Goal: Transaction & Acquisition: Purchase product/service

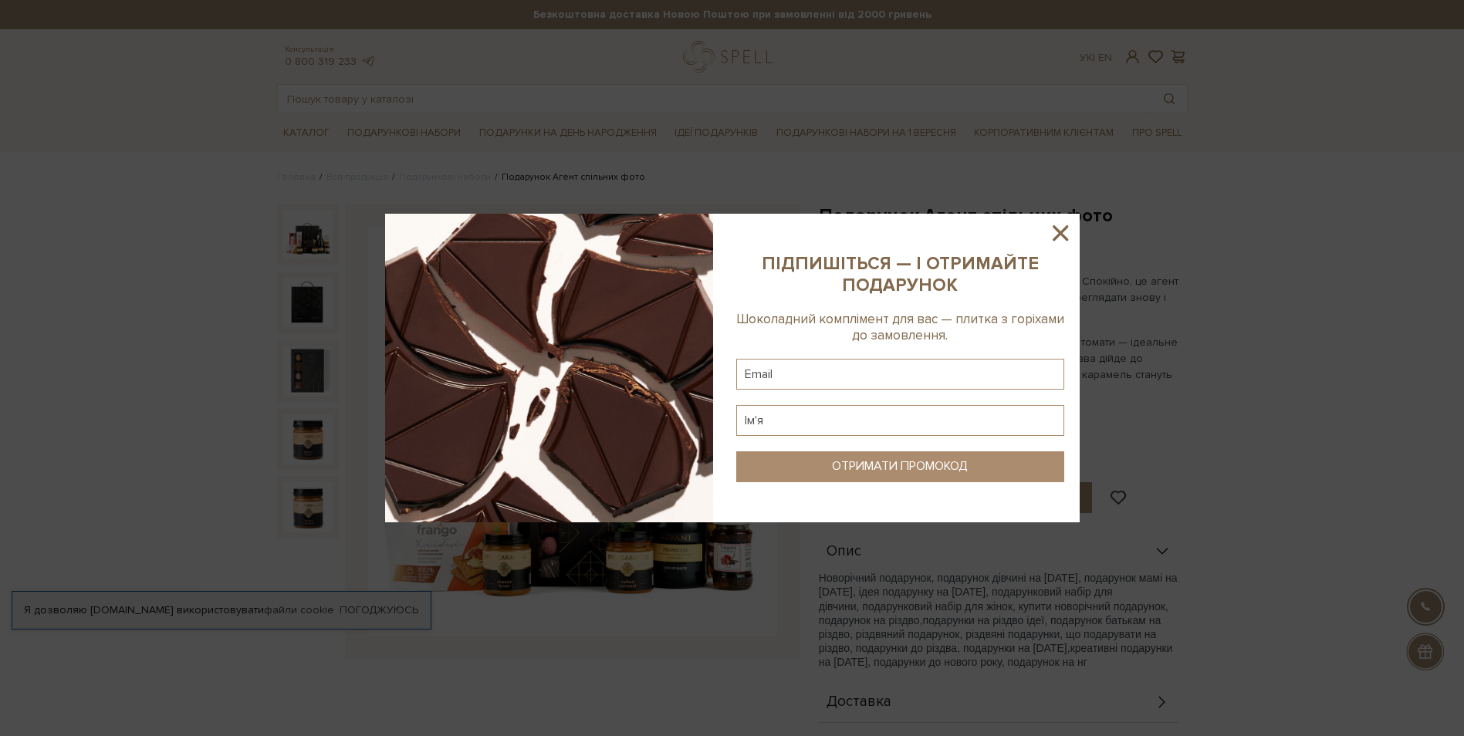
click at [1065, 235] on icon at bounding box center [1061, 233] width 26 height 26
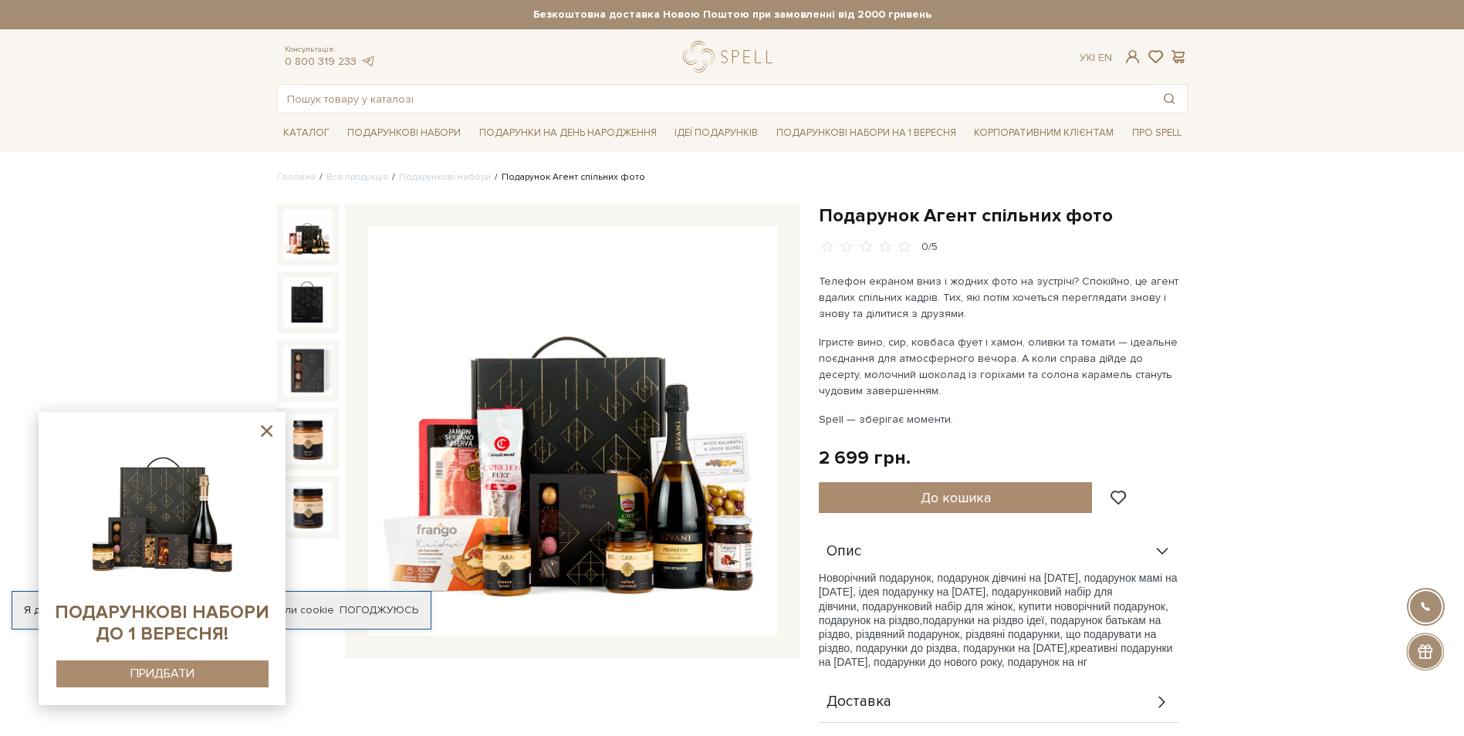
click at [454, 179] on link "Подарункові набори" at bounding box center [445, 177] width 92 height 12
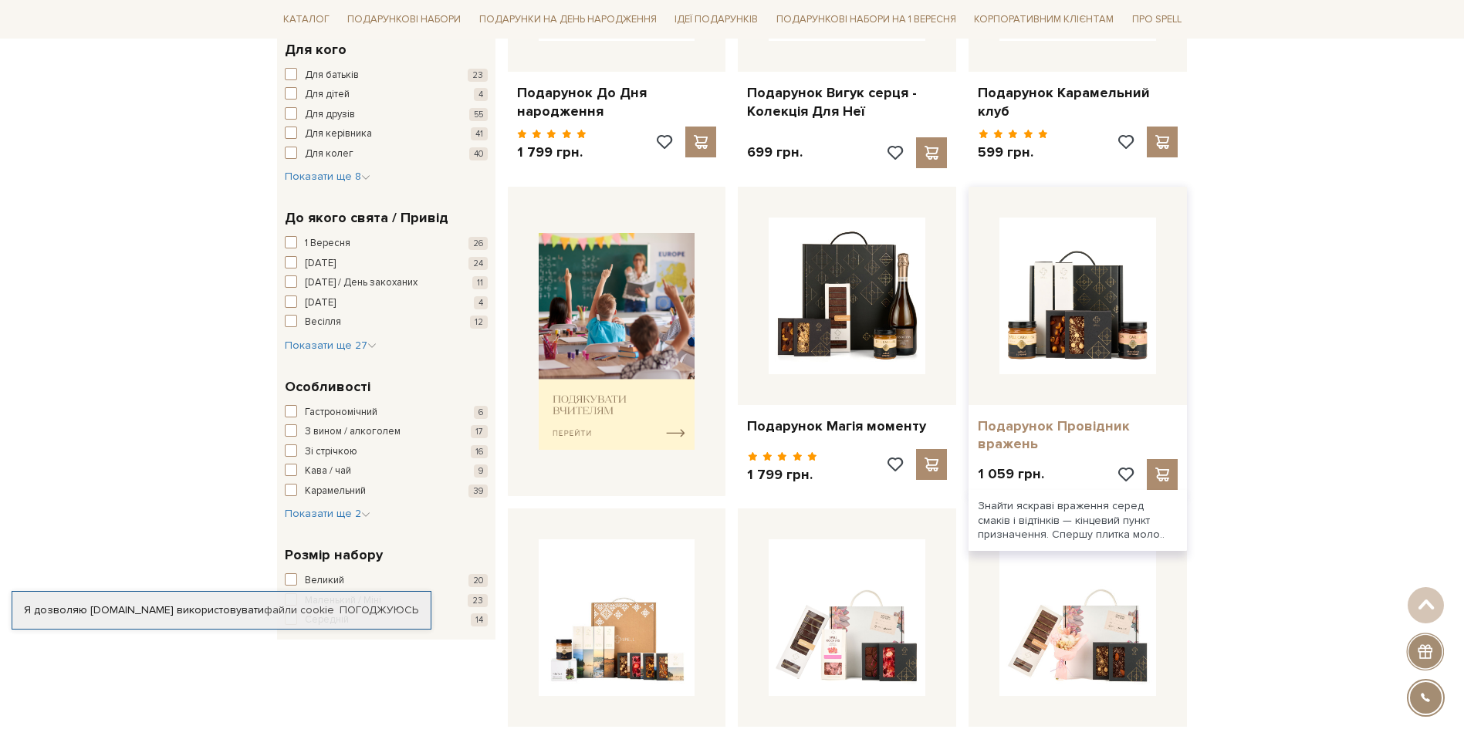
scroll to position [695, 0]
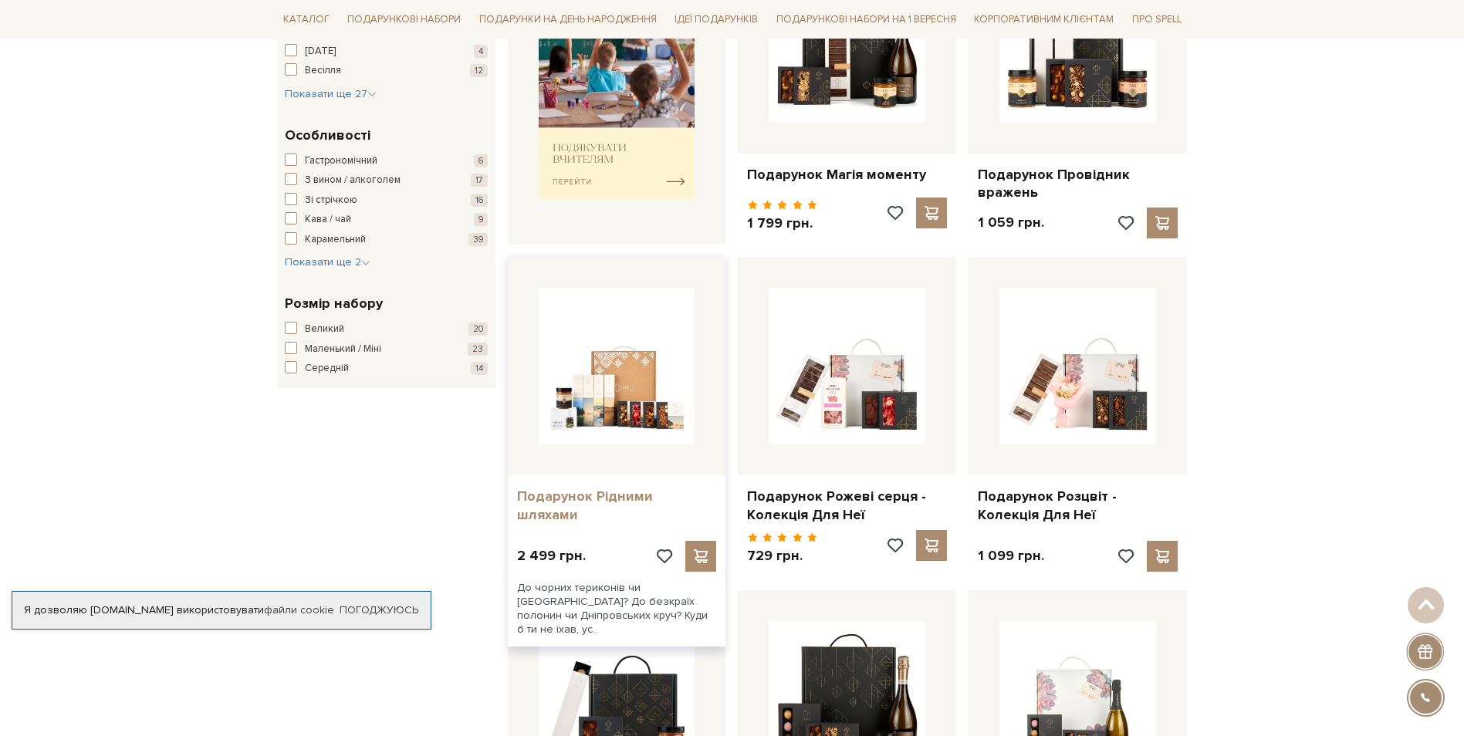
click at [601, 502] on link "Подарунок Рідними шляхами" at bounding box center [617, 506] width 200 height 36
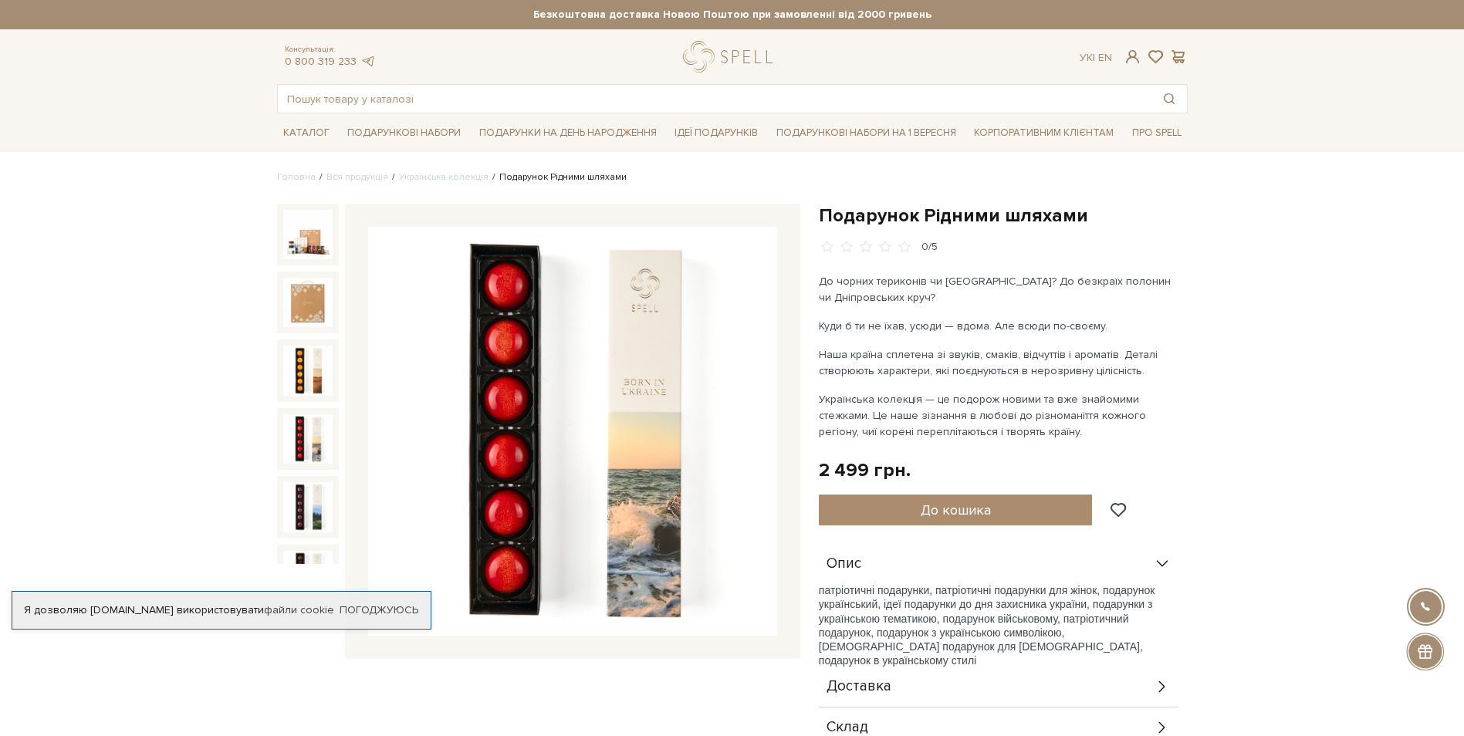
click at [318, 436] on img at bounding box center [307, 439] width 49 height 49
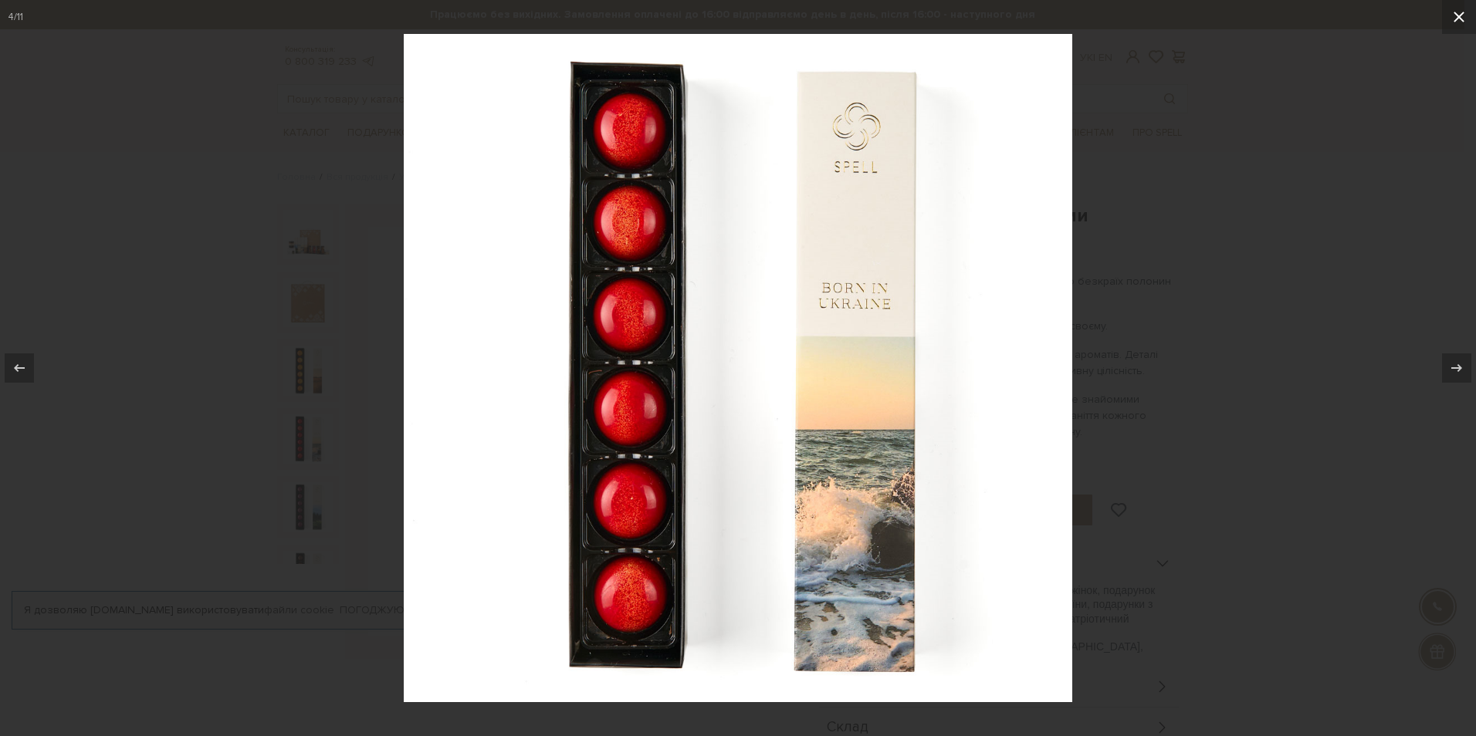
click at [1460, 18] on icon at bounding box center [1459, 17] width 11 height 11
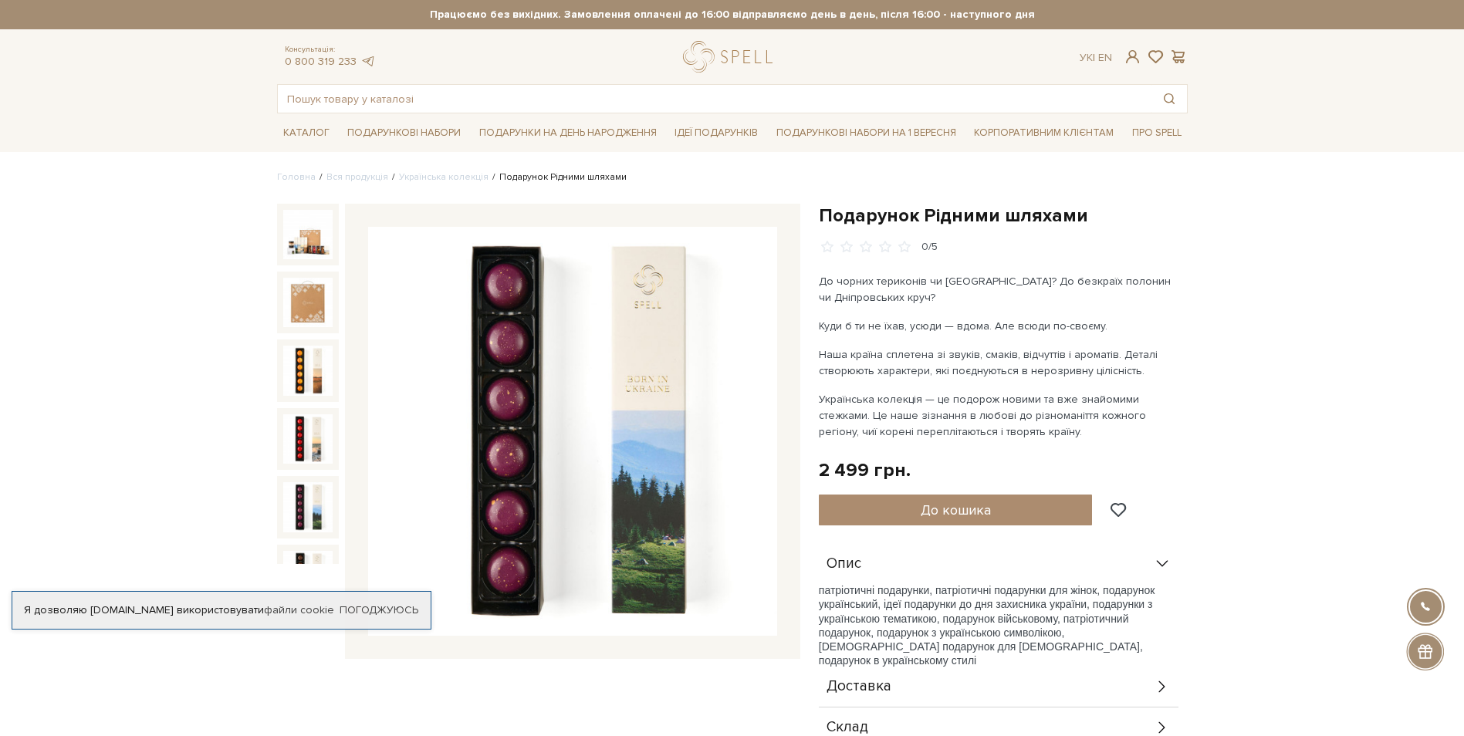
click at [318, 491] on img at bounding box center [307, 506] width 49 height 49
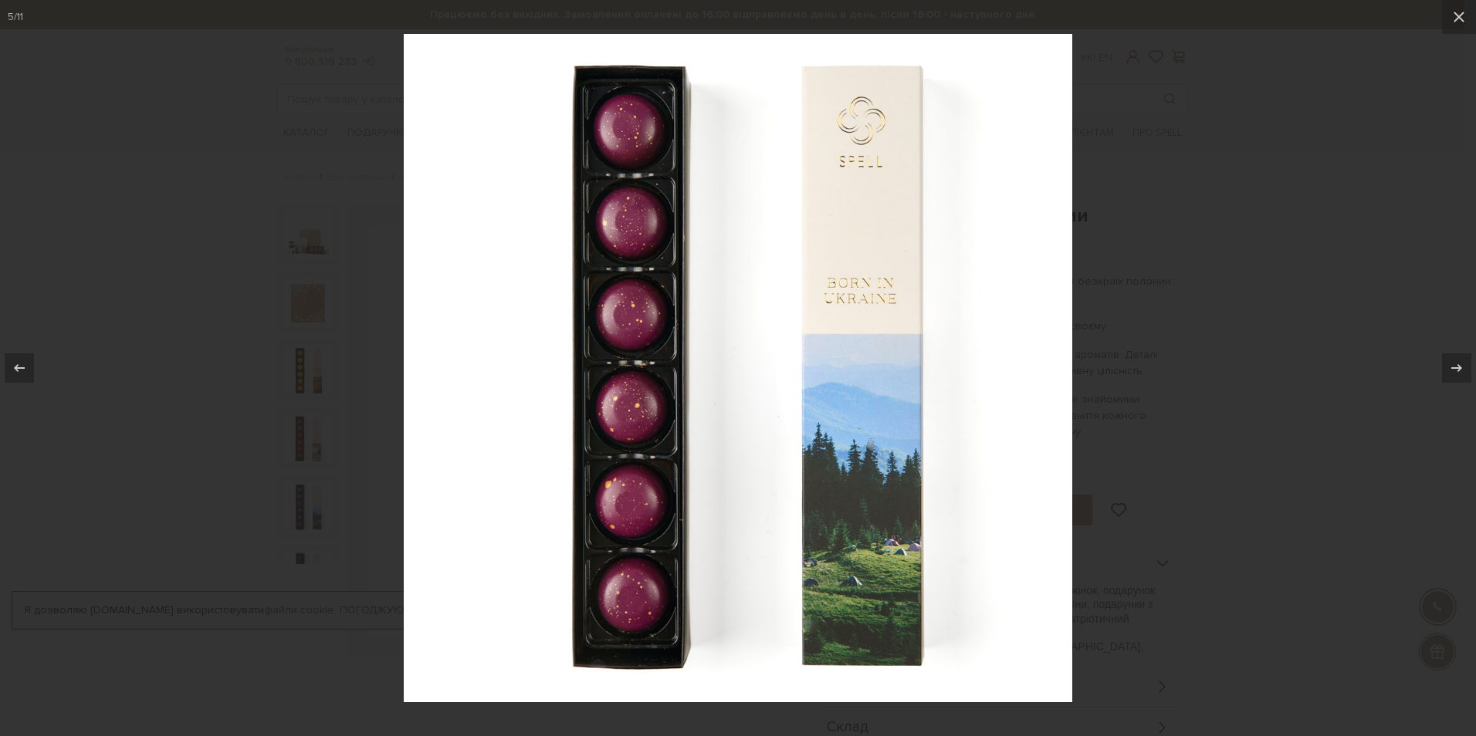
click at [1266, 248] on div at bounding box center [738, 368] width 1476 height 736
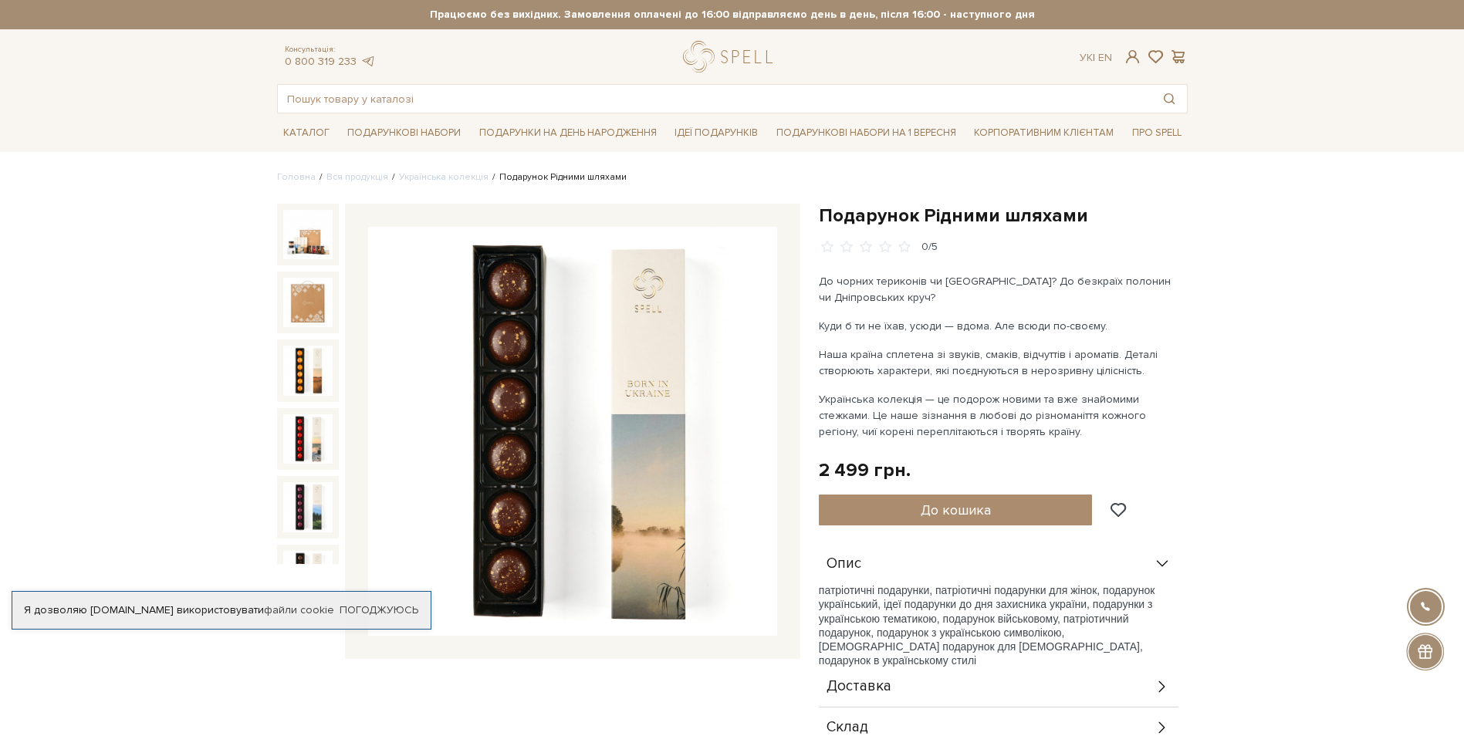
click at [292, 560] on img at bounding box center [307, 575] width 49 height 49
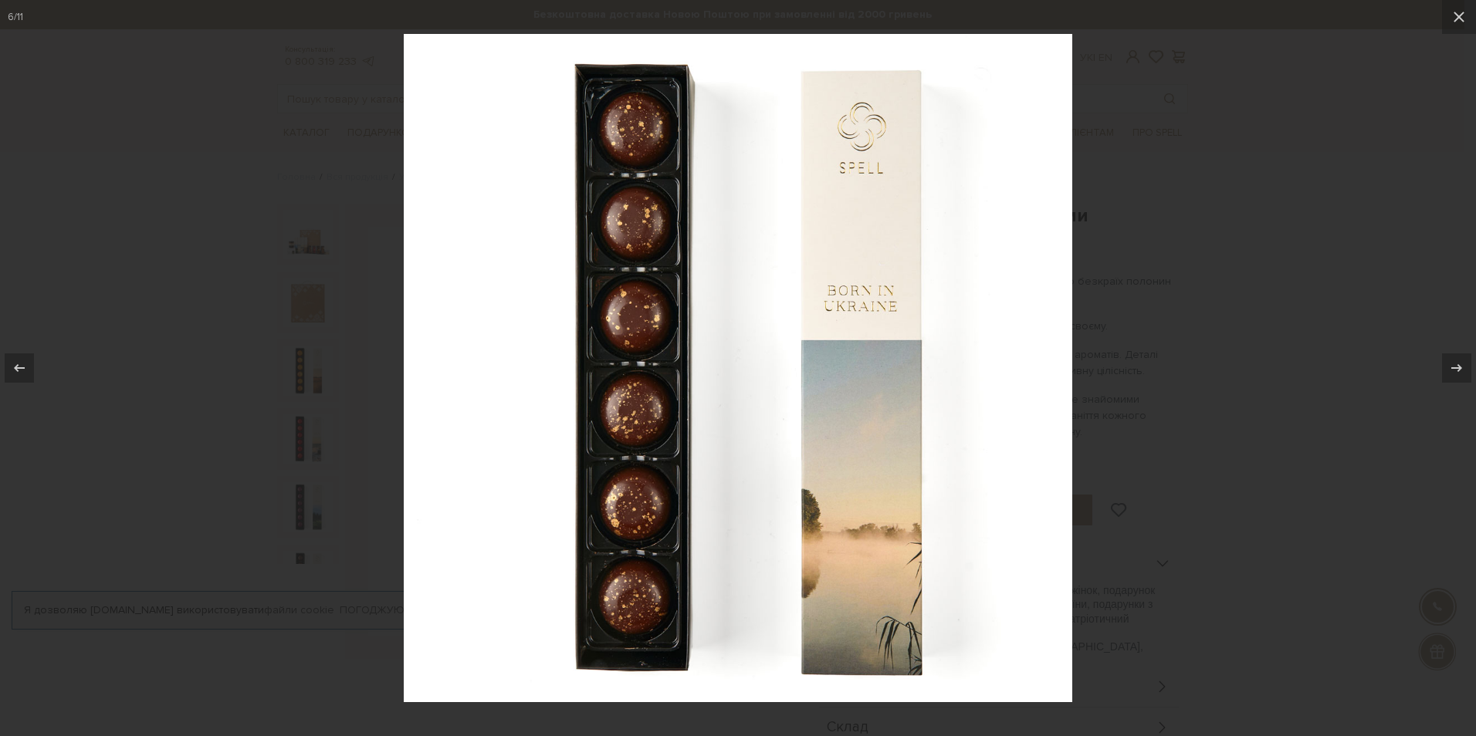
click at [1185, 263] on div at bounding box center [738, 368] width 1476 height 736
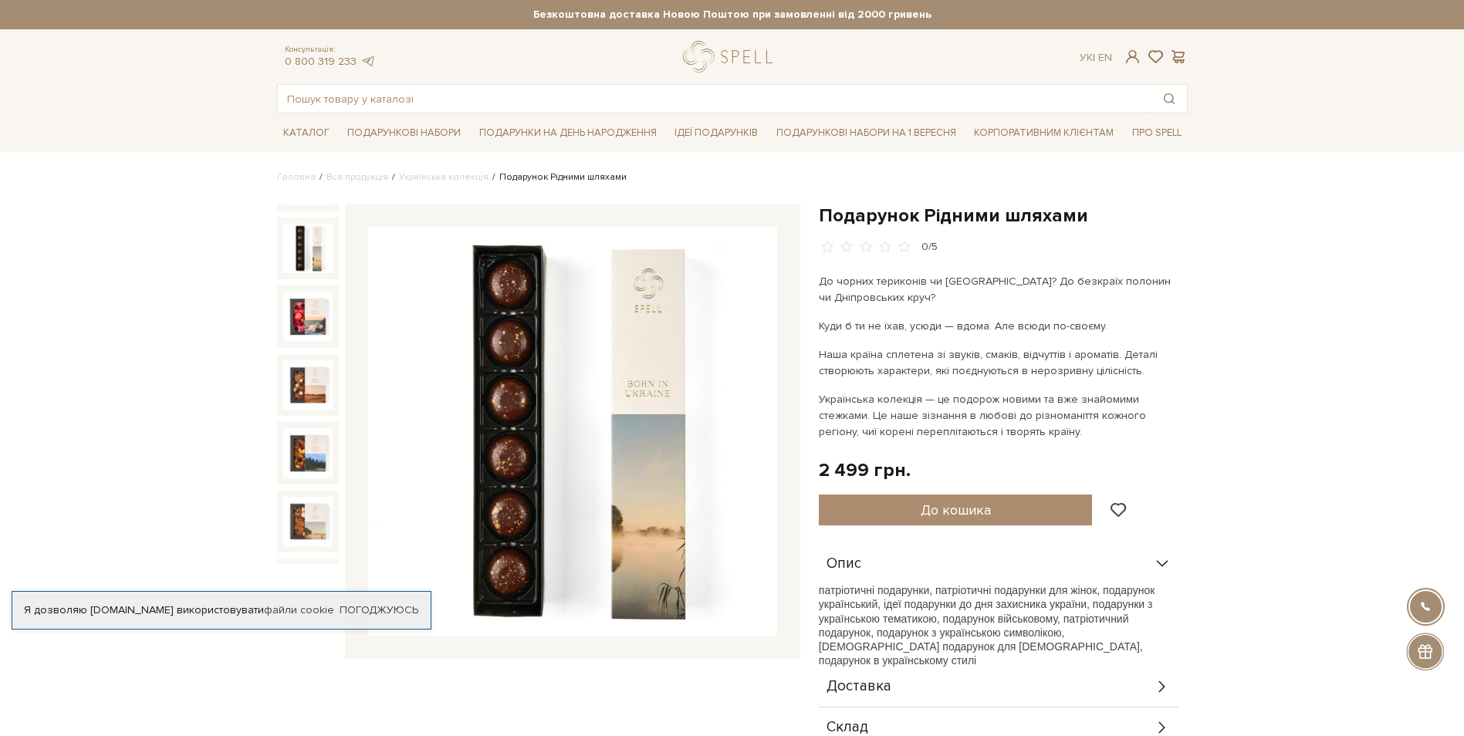
scroll to position [361, 0]
